Goal: Task Accomplishment & Management: Manage account settings

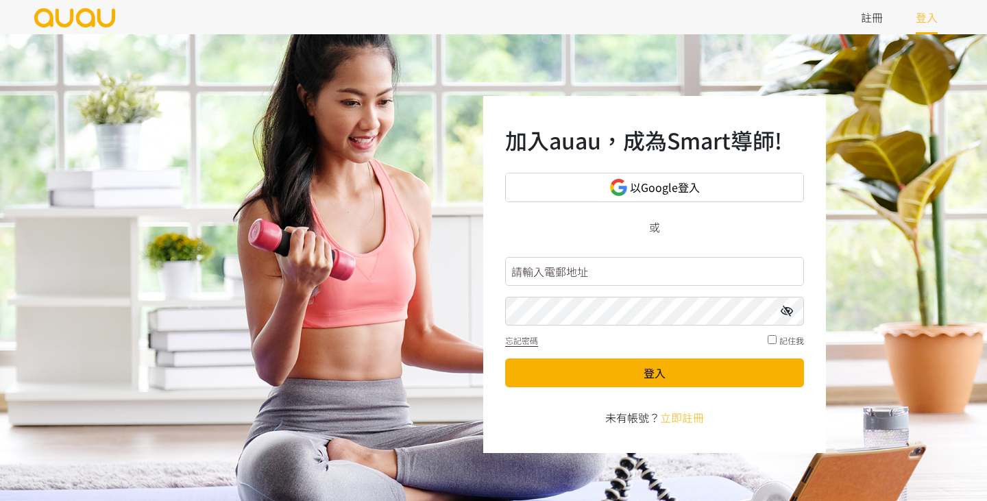
type input "siufayechi@gmail.com"
click at [654, 372] on button "登入" at bounding box center [654, 372] width 299 height 29
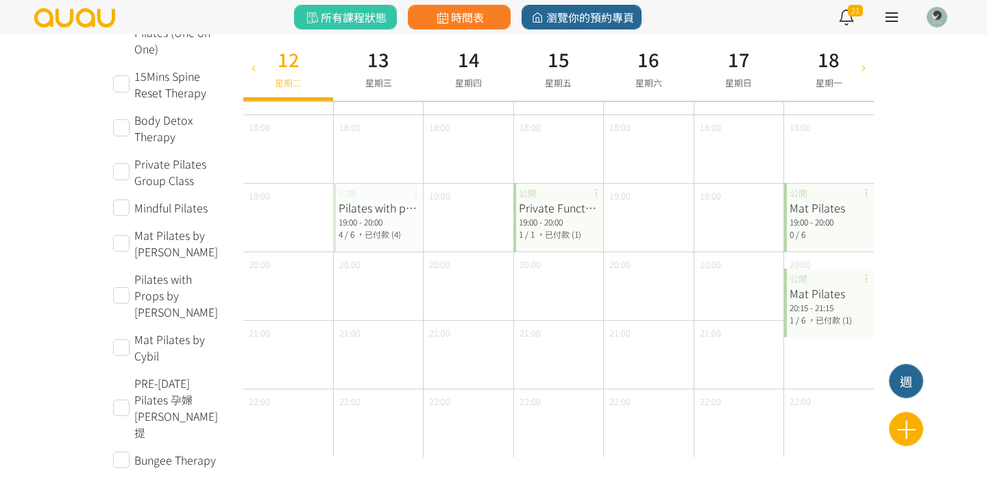
scroll to position [665, 0]
click at [355, 224] on div "19:00 - 20:00" at bounding box center [377, 222] width 79 height 12
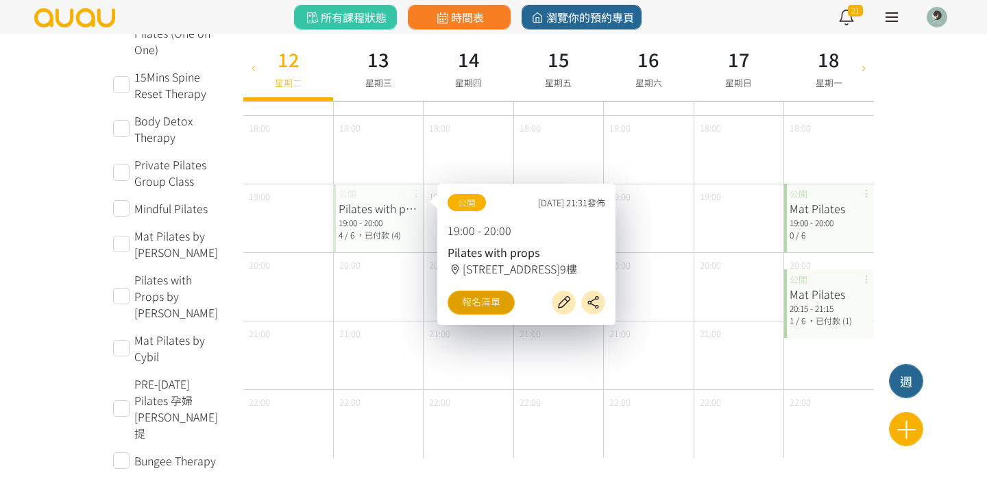
click at [501, 307] on link "報名清單" at bounding box center [480, 302] width 67 height 24
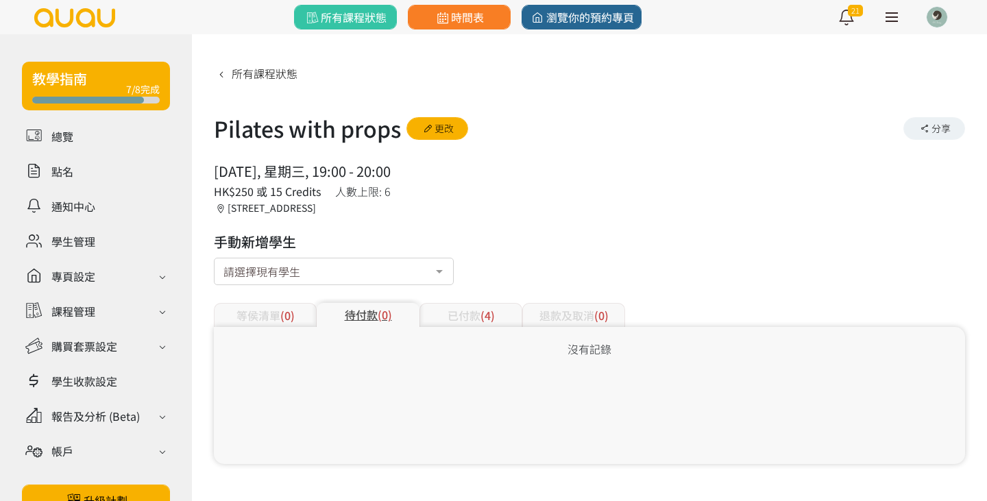
scroll to position [10, 0]
click at [452, 303] on div "已付款 (4)" at bounding box center [470, 315] width 103 height 24
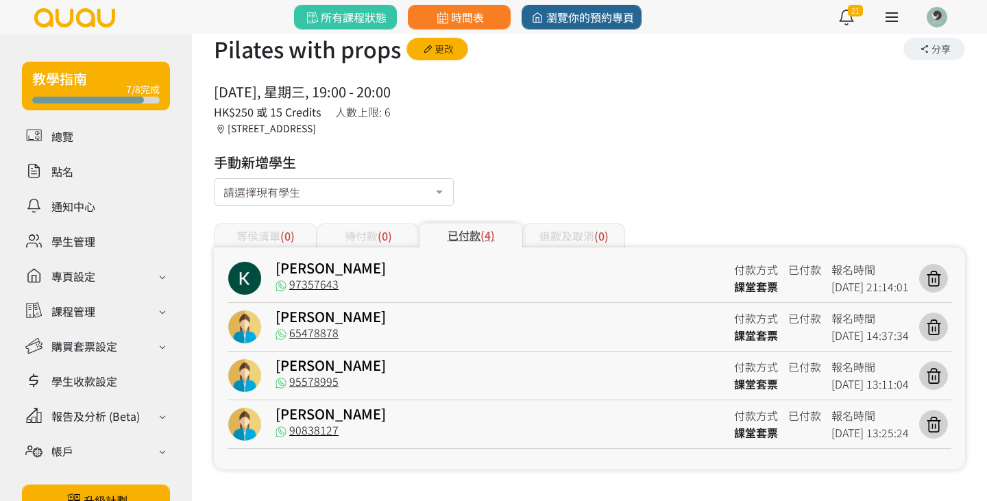
scroll to position [79, 0]
click at [288, 320] on link "[PERSON_NAME]" at bounding box center [330, 316] width 110 height 20
